Goal: Find contact information: Find contact information

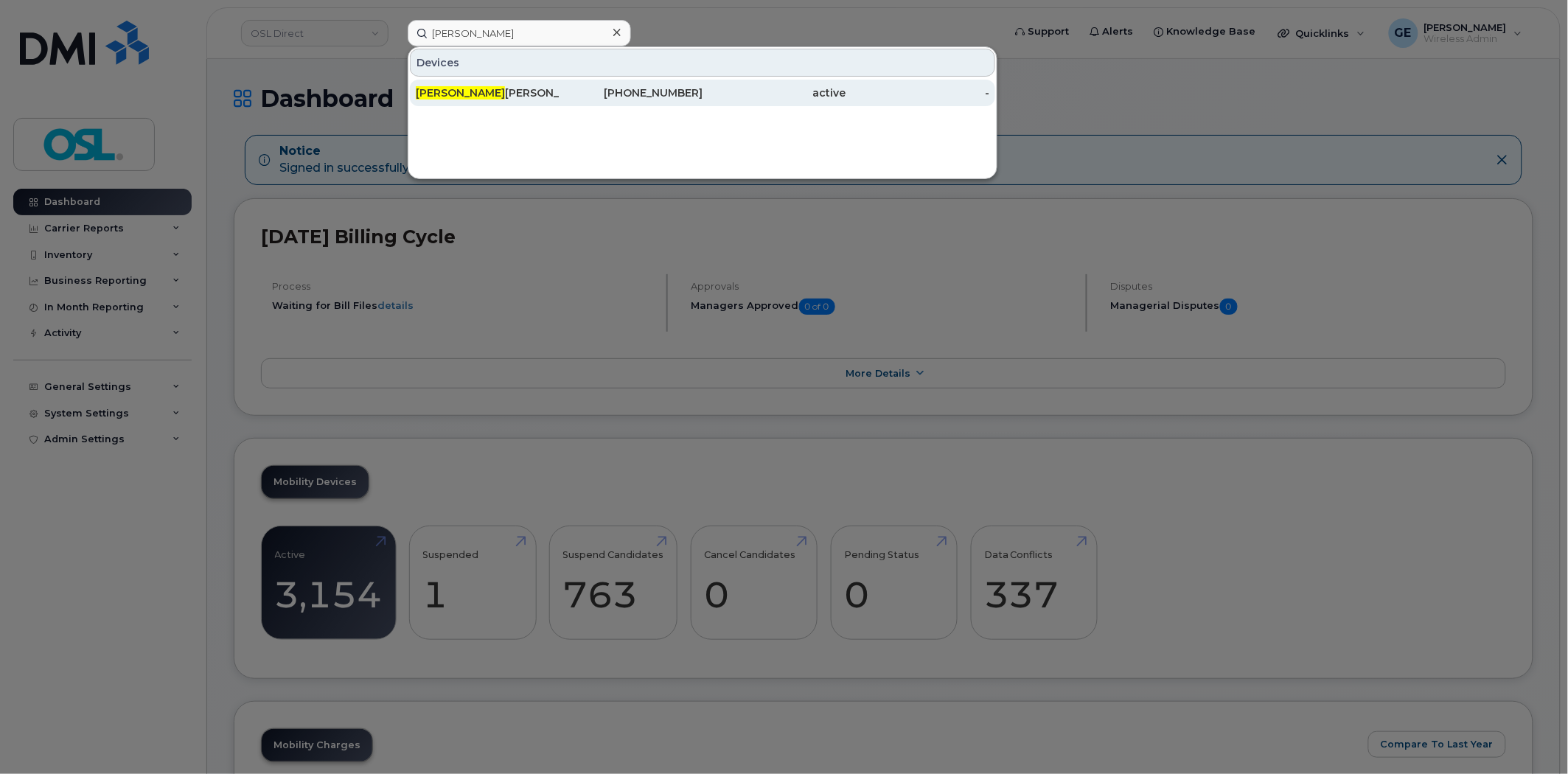
type input "Jean sebas"
click at [555, 86] on div "Jean Sebas tien Leblanc" at bounding box center [487, 93] width 143 height 15
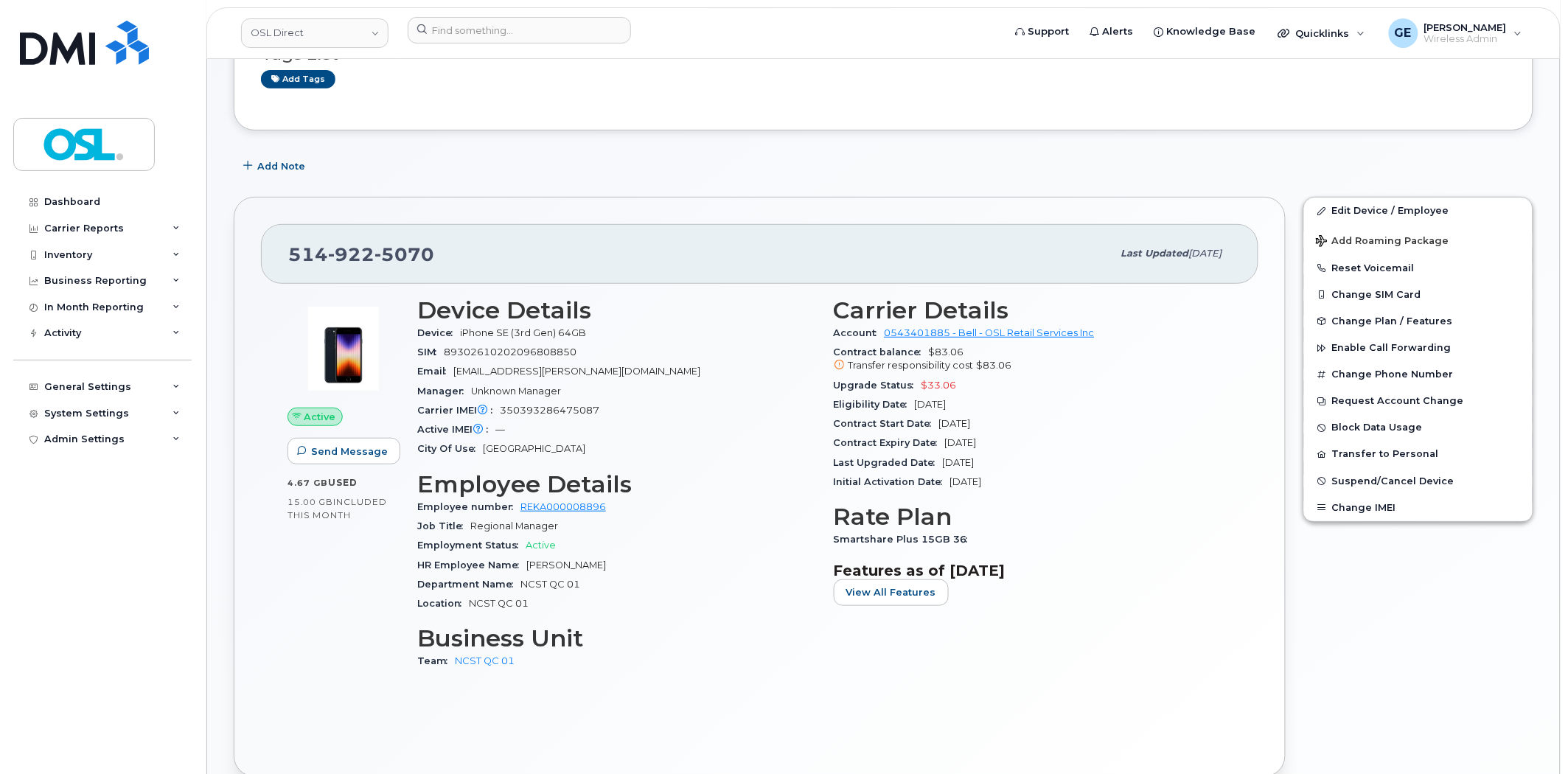
scroll to position [163, 0]
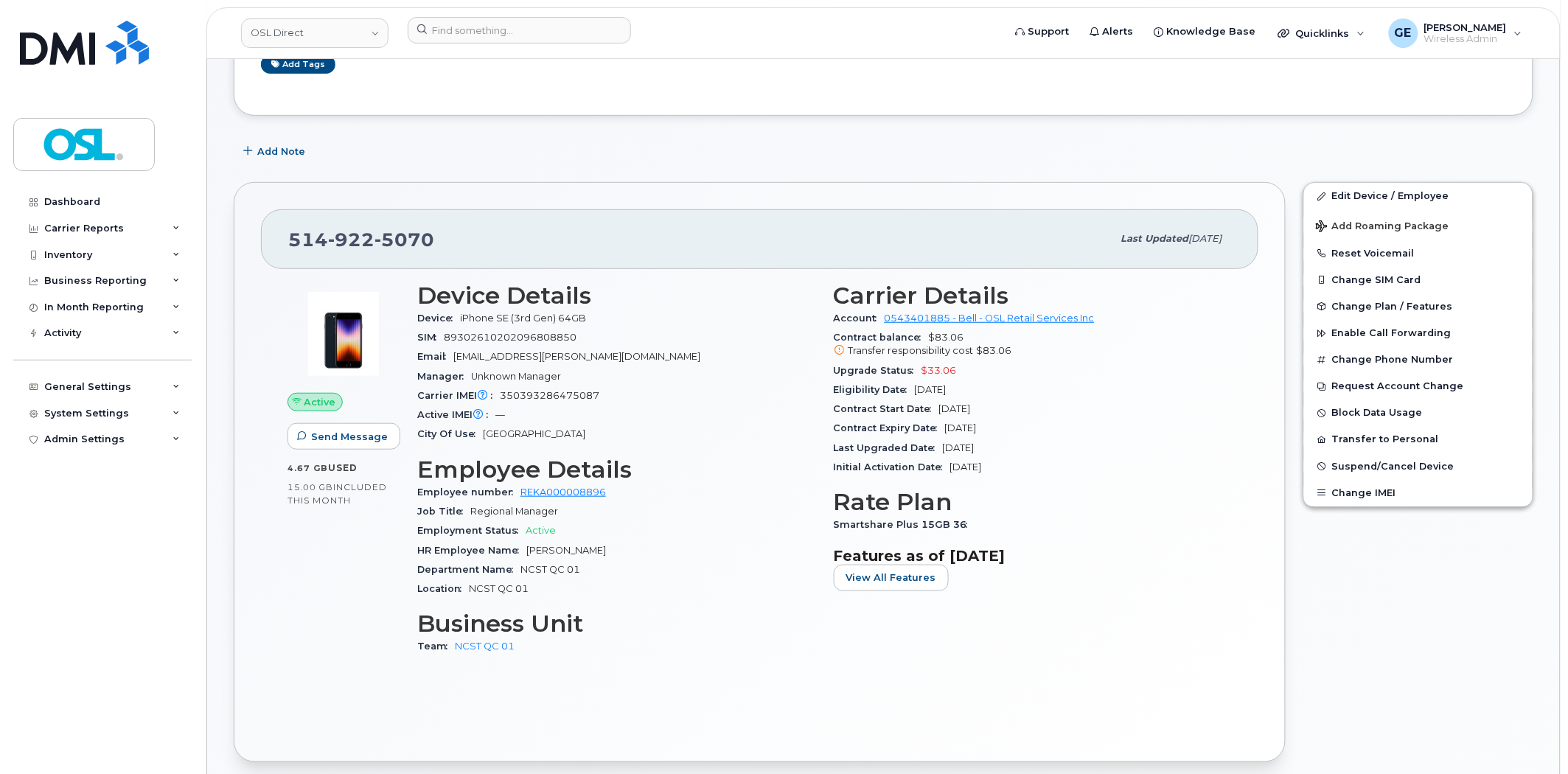
click at [1234, 433] on div "Carrier Details Account 0543401885 - Bell - OSL Retail Services Inc Contract ba…" at bounding box center [1033, 475] width 416 height 404
click at [603, 356] on span "jeansebastien.leblanc@osldirect.com" at bounding box center [577, 357] width 247 height 11
click at [607, 351] on span "jeansebastien.leblanc@osldirect.com" at bounding box center [577, 357] width 247 height 11
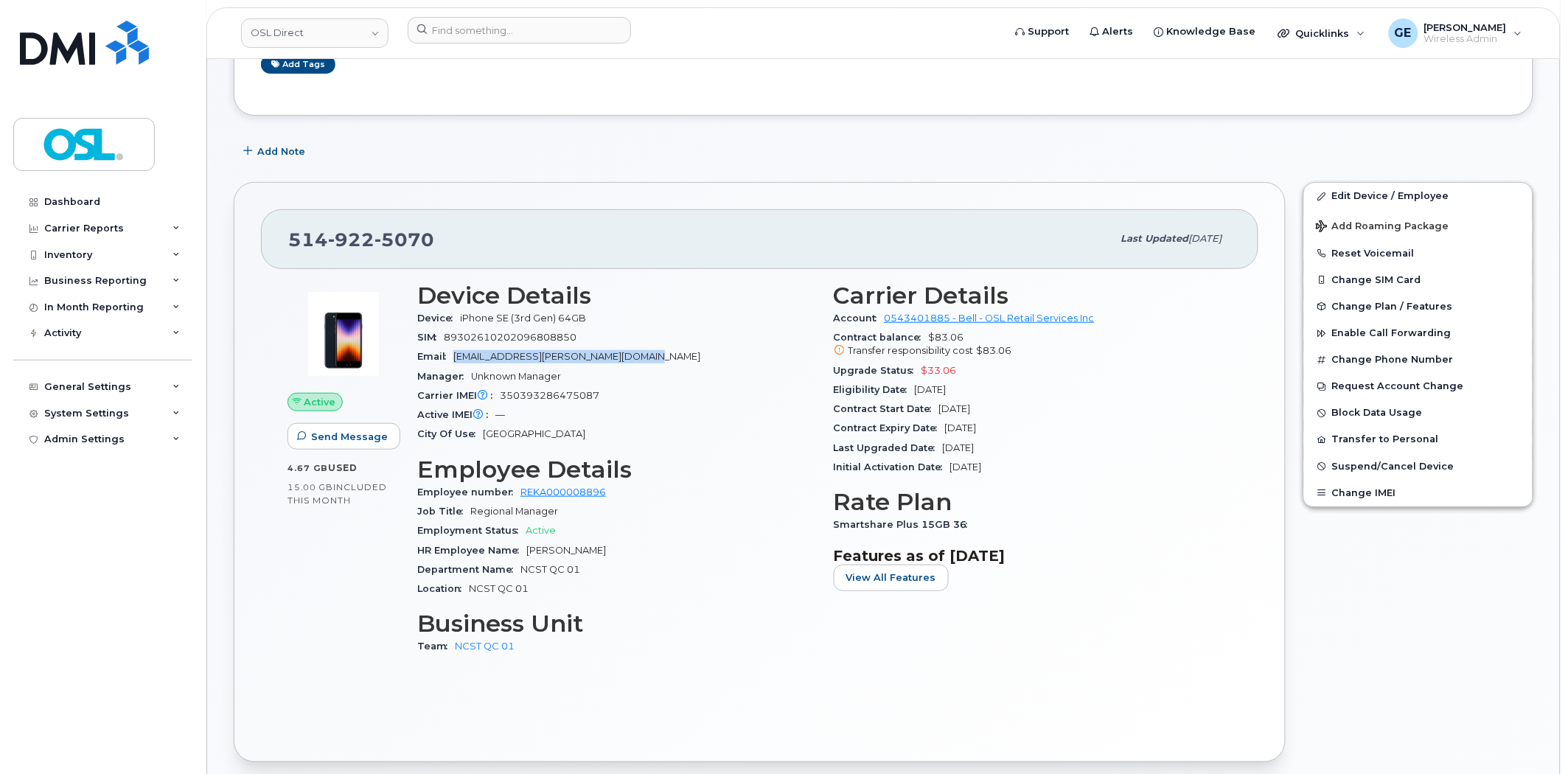
drag, startPoint x: 455, startPoint y: 359, endPoint x: 708, endPoint y: 365, distance: 253.1
click at [708, 365] on div "Email jeansebastien.leblanc@osldirect.com" at bounding box center [616, 357] width 398 height 19
copy span "jeansebastien.leblanc@osldirect.com"
click at [454, 37] on input at bounding box center [519, 30] width 223 height 26
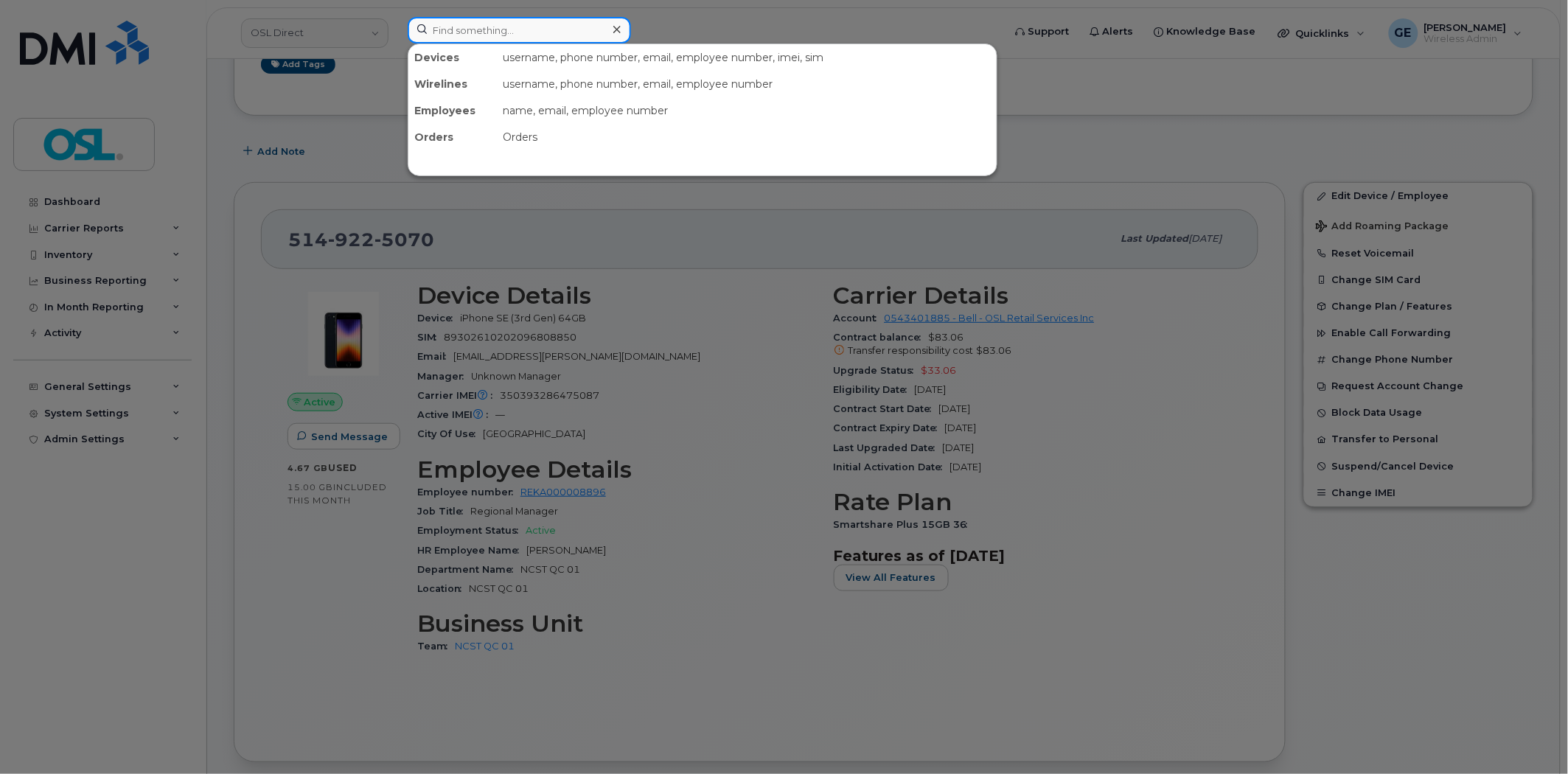
type input ";"
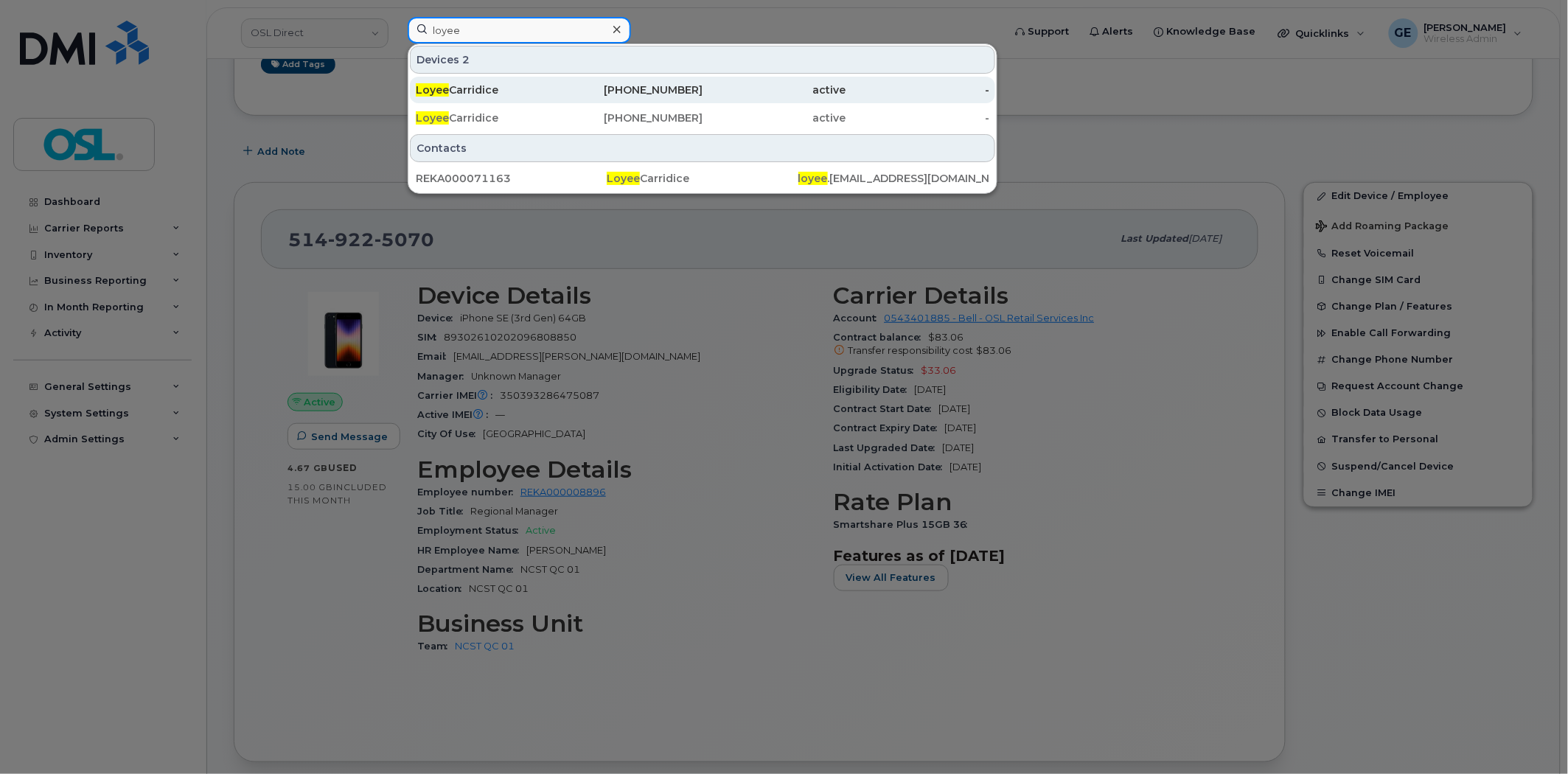
type input "loyee"
click at [517, 84] on div "Loyee Carridice" at bounding box center [487, 90] width 143 height 15
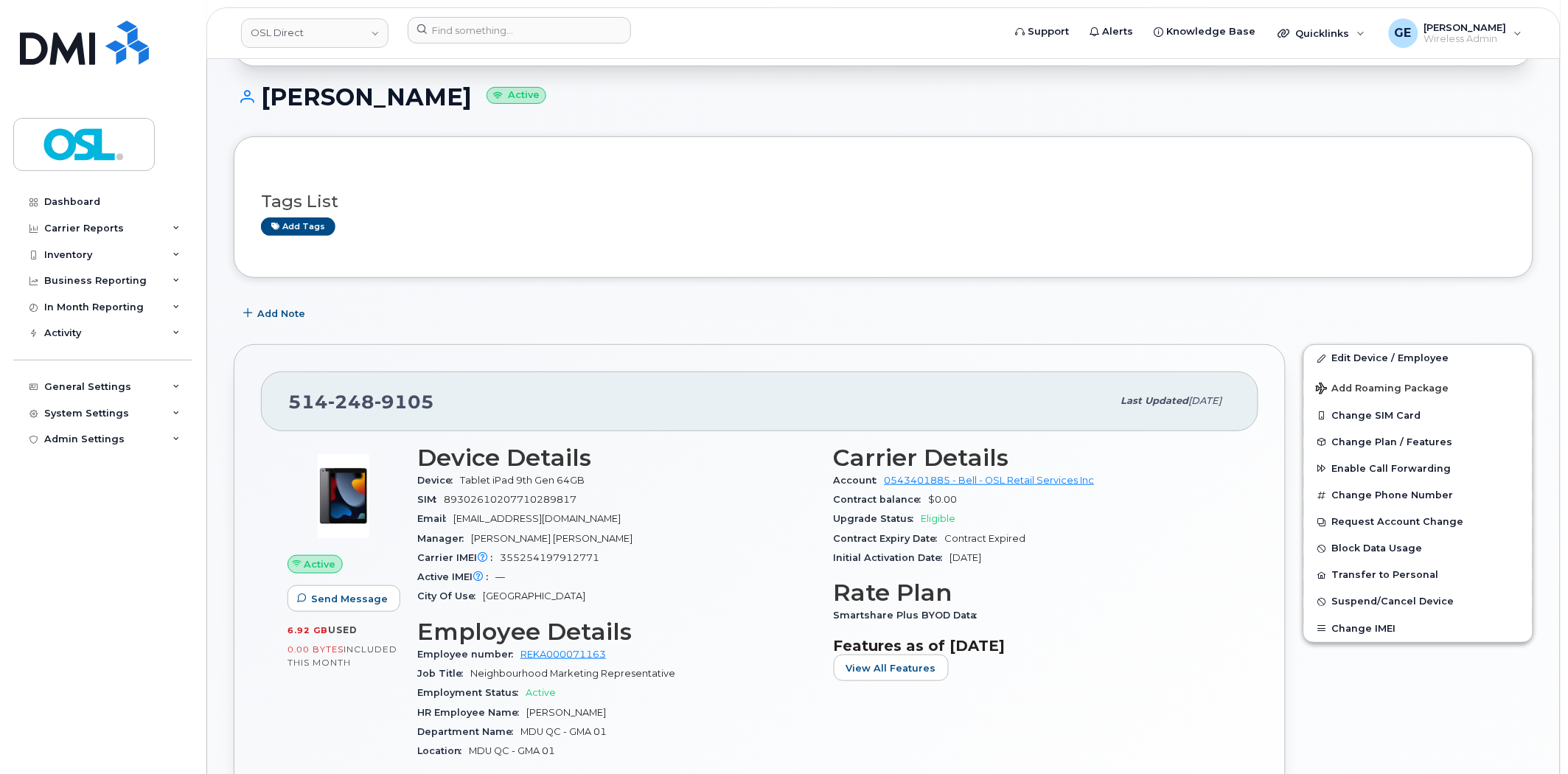
scroll to position [246, 0]
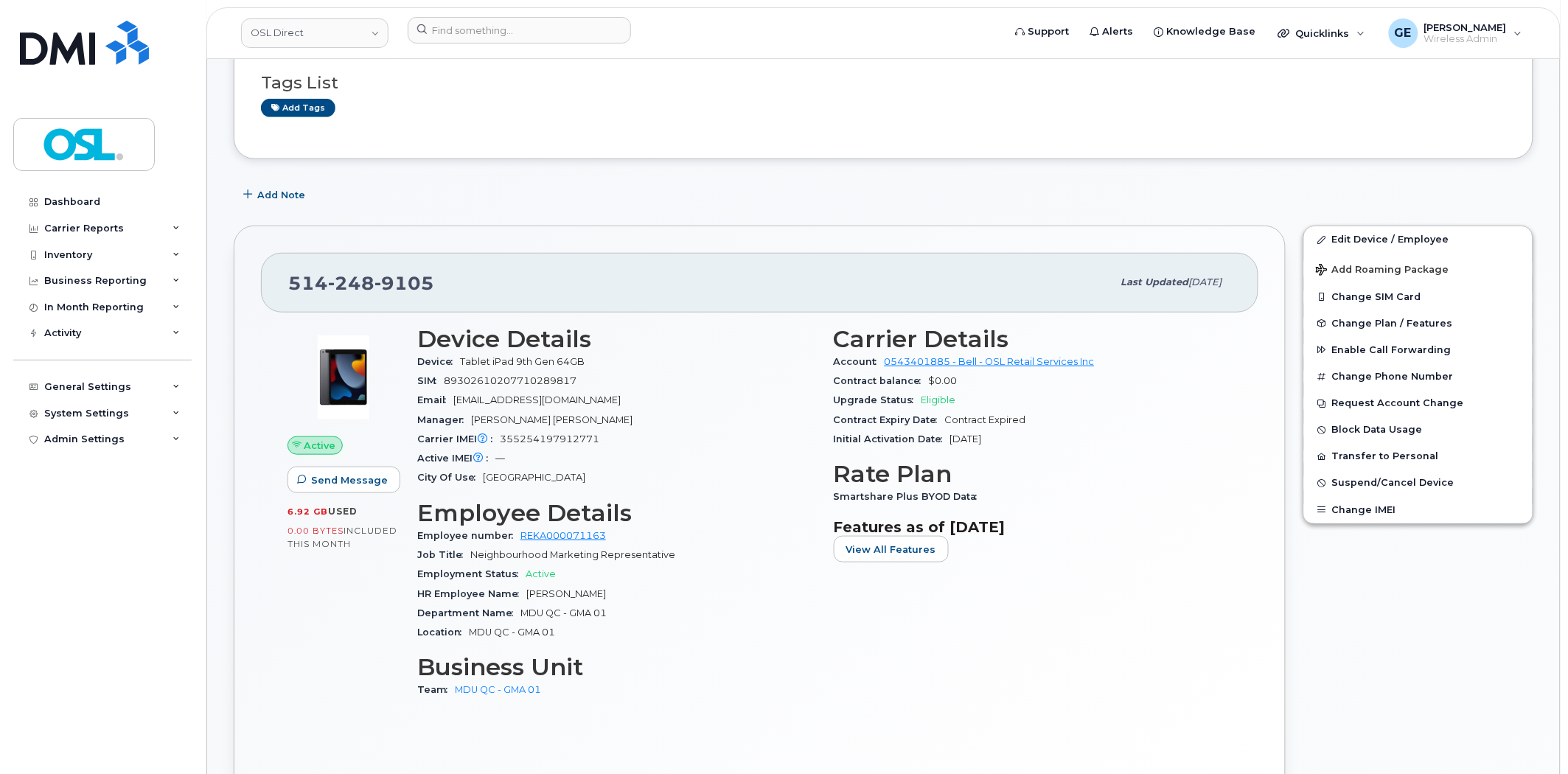
click at [557, 401] on span "[EMAIL_ADDRESS][DOMAIN_NAME]" at bounding box center [537, 400] width 167 height 11
click at [572, 394] on div "Email [EMAIL_ADDRESS][DOMAIN_NAME]" at bounding box center [616, 400] width 398 height 19
click at [500, 398] on span "[EMAIL_ADDRESS][DOMAIN_NAME]" at bounding box center [537, 400] width 167 height 11
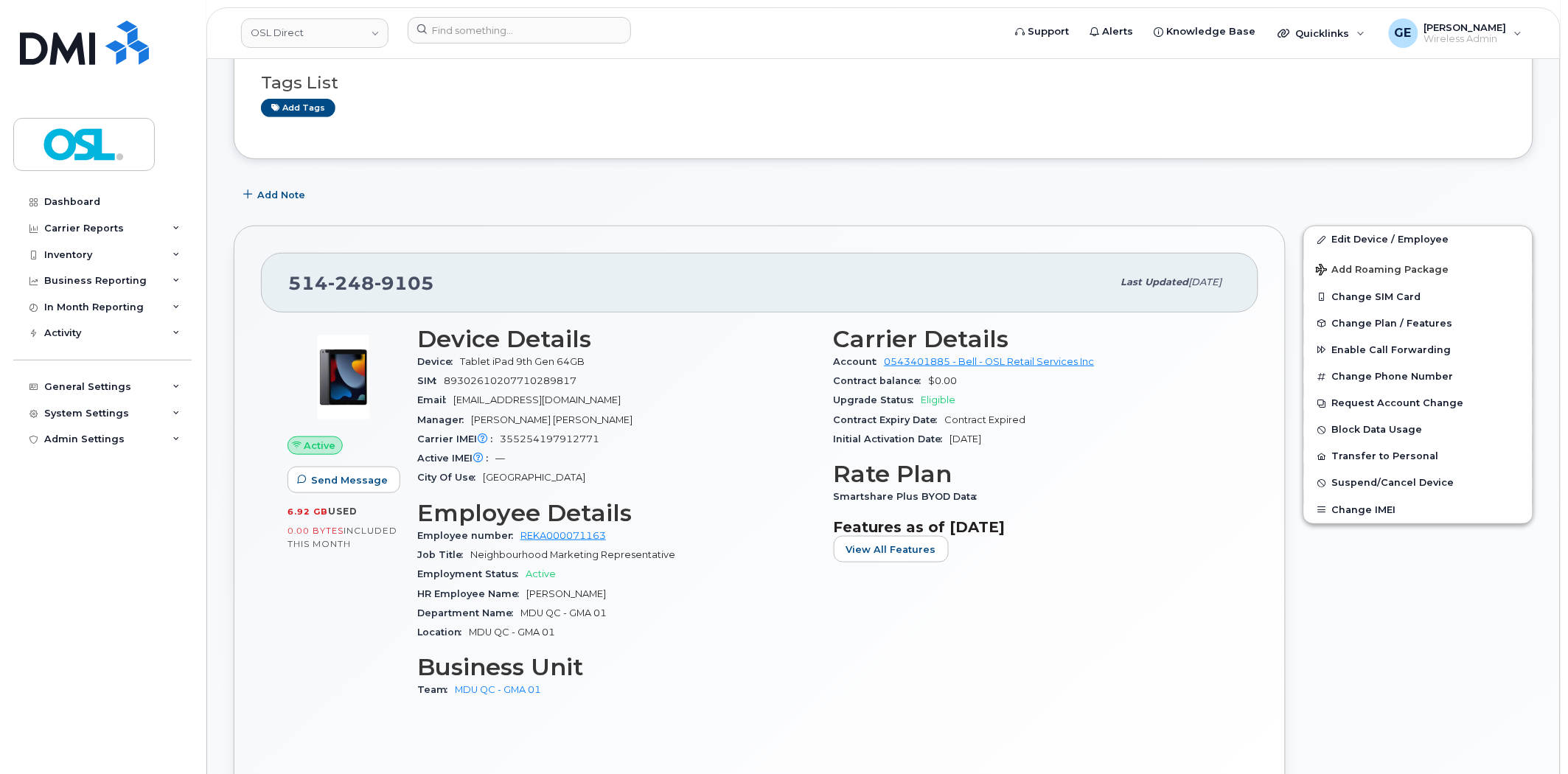
drag, startPoint x: 454, startPoint y: 403, endPoint x: 693, endPoint y: 400, distance: 239.0
click at [693, 400] on div "Email [EMAIL_ADDRESS][DOMAIN_NAME]" at bounding box center [616, 400] width 398 height 19
copy span "[EMAIL_ADDRESS][DOMAIN_NAME]"
click at [544, 34] on input at bounding box center [519, 30] width 223 height 26
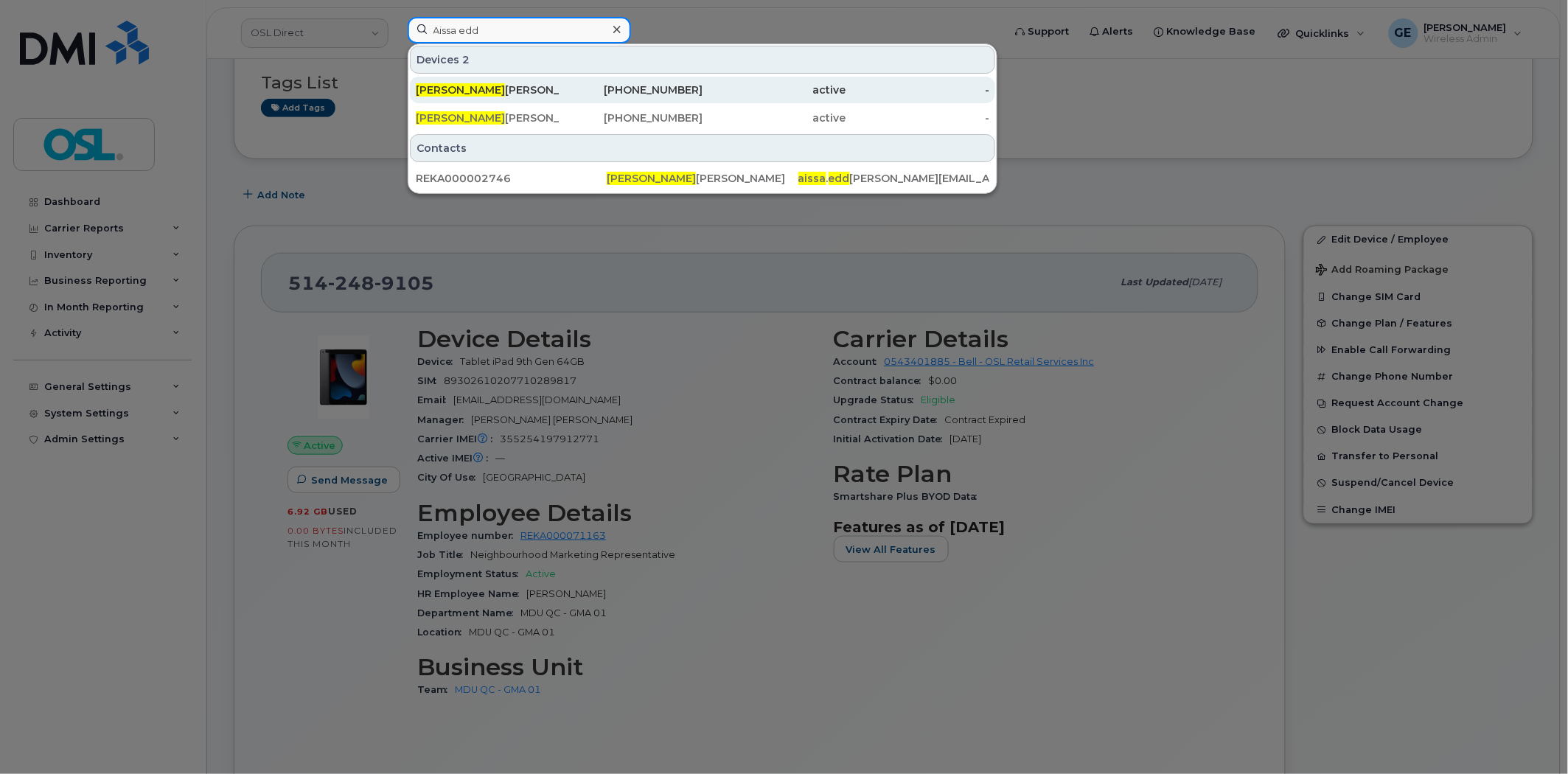
type input "Aissa edd"
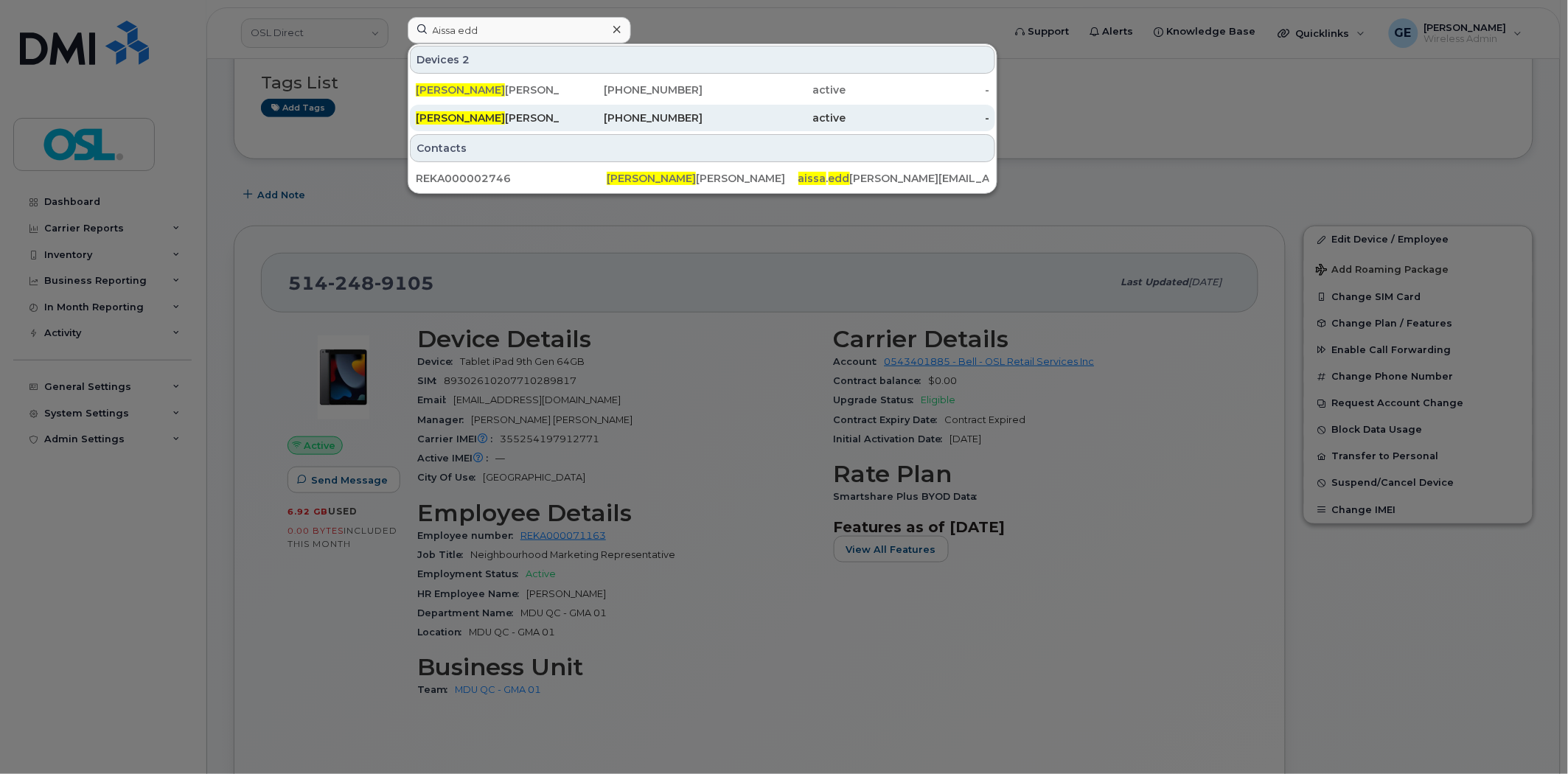
drag, startPoint x: 570, startPoint y: 97, endPoint x: 638, endPoint y: 108, distance: 68.9
click at [570, 97] on div "[PHONE_NUMBER]" at bounding box center [632, 90] width 143 height 15
